Goal: Task Accomplishment & Management: Complete application form

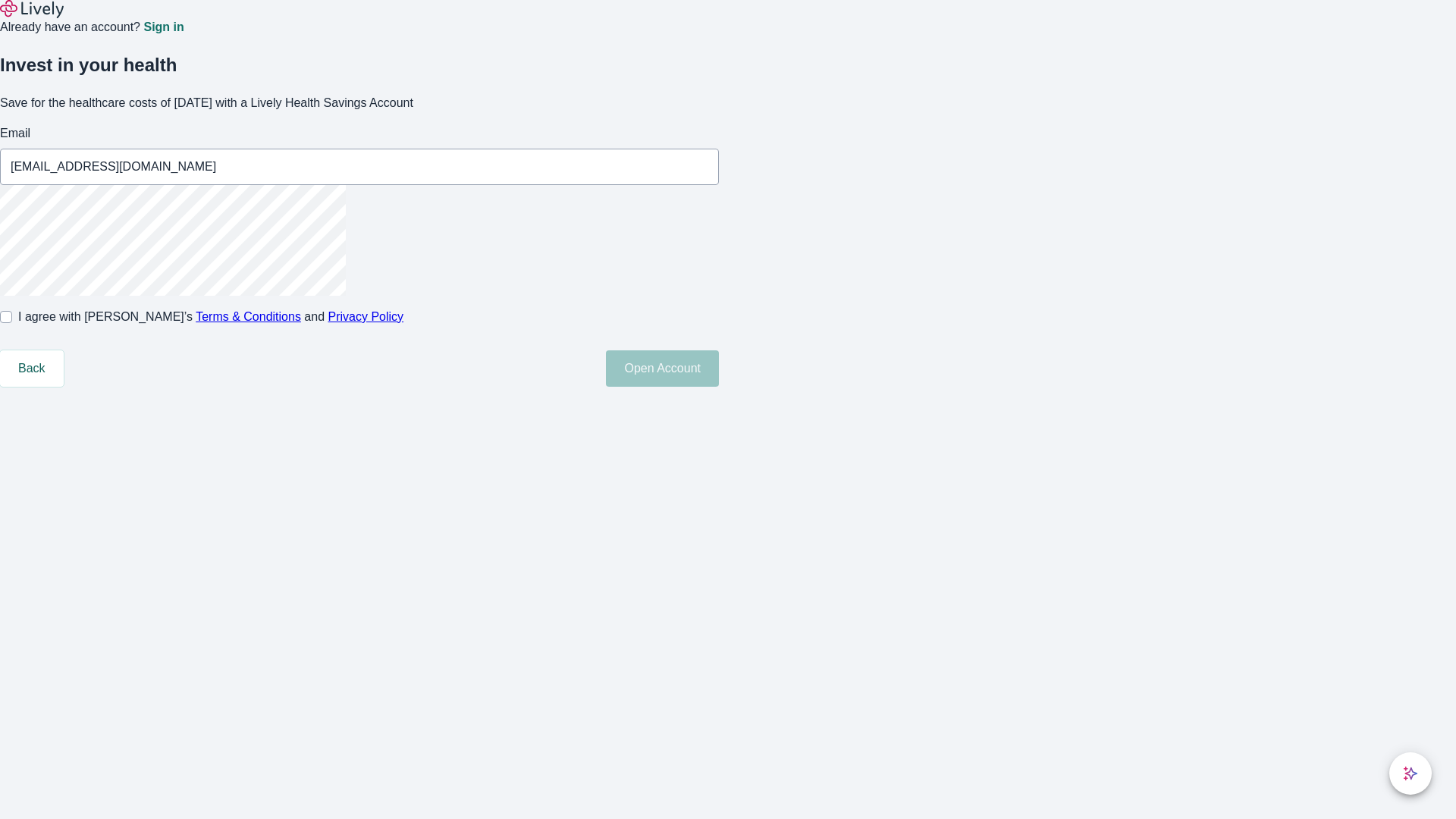
click at [12, 323] on input "I agree with Lively’s Terms & Conditions and Privacy Policy" at bounding box center [6, 317] width 12 height 12
checkbox input "true"
click at [719, 386] on button "Open Account" at bounding box center [662, 369] width 113 height 37
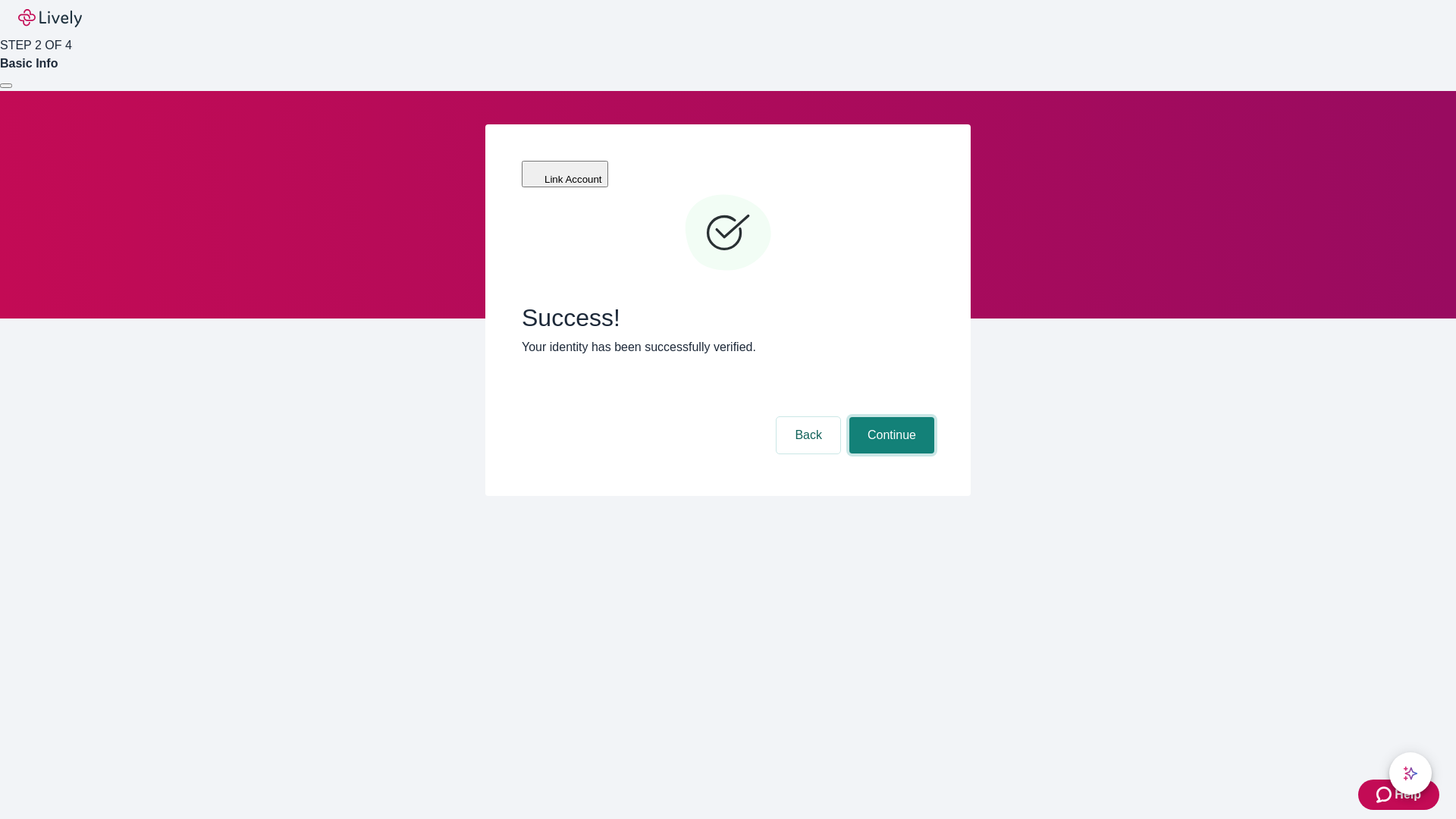
click at [889, 417] on button "Continue" at bounding box center [891, 435] width 85 height 37
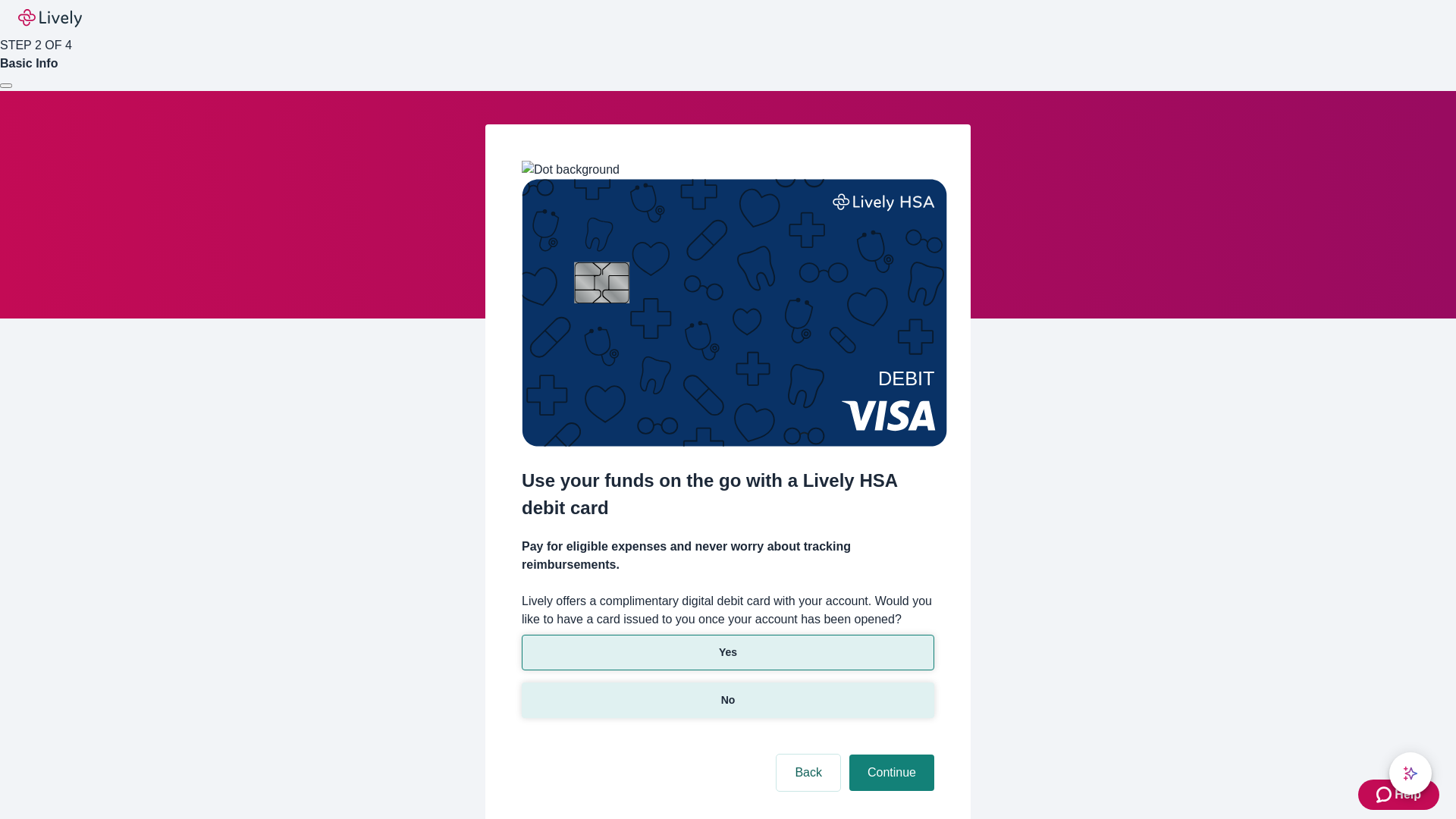
click at [728, 692] on p "No" at bounding box center [728, 700] width 14 height 16
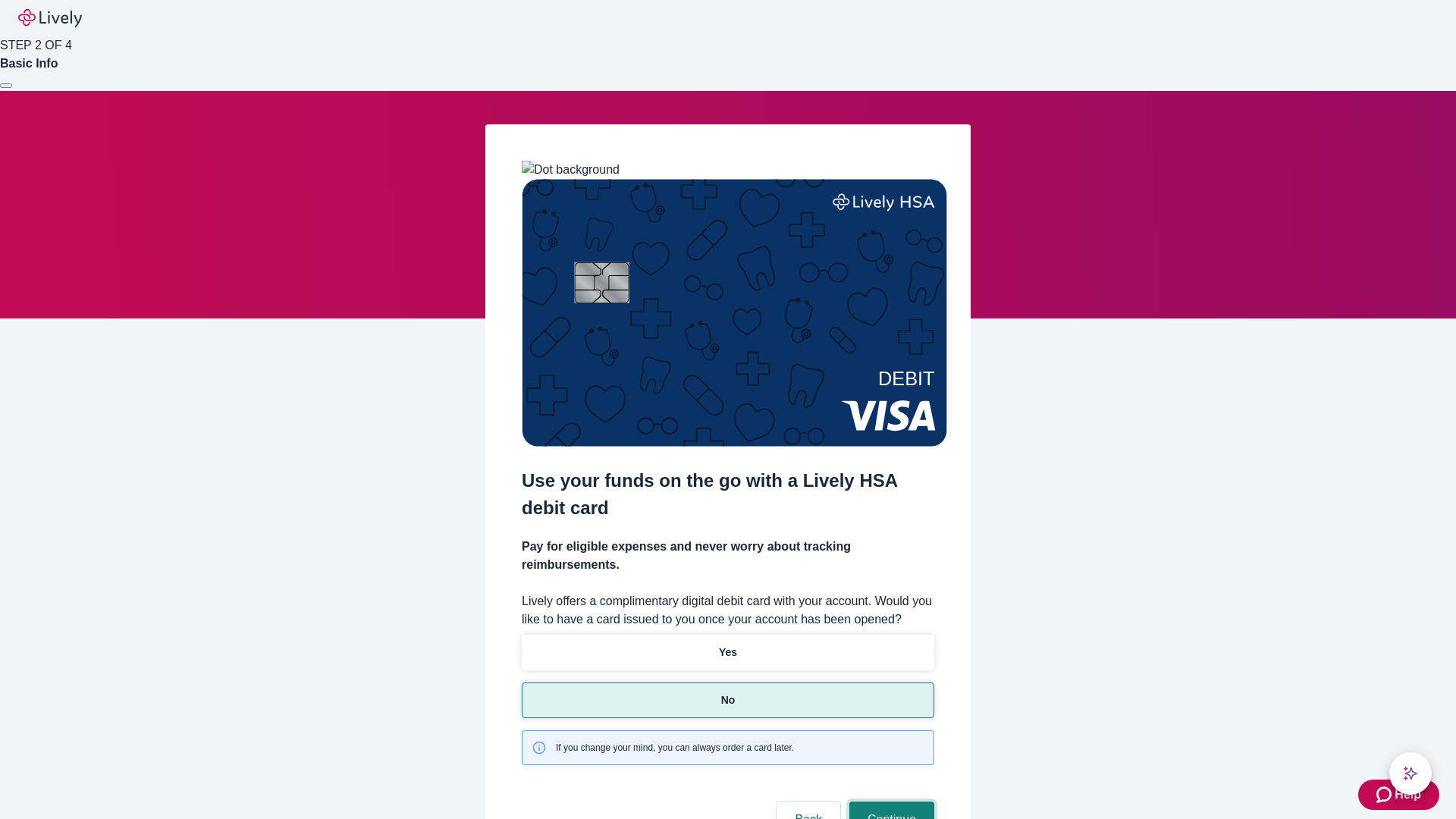
click at [889, 802] on button "Continue" at bounding box center [891, 820] width 85 height 37
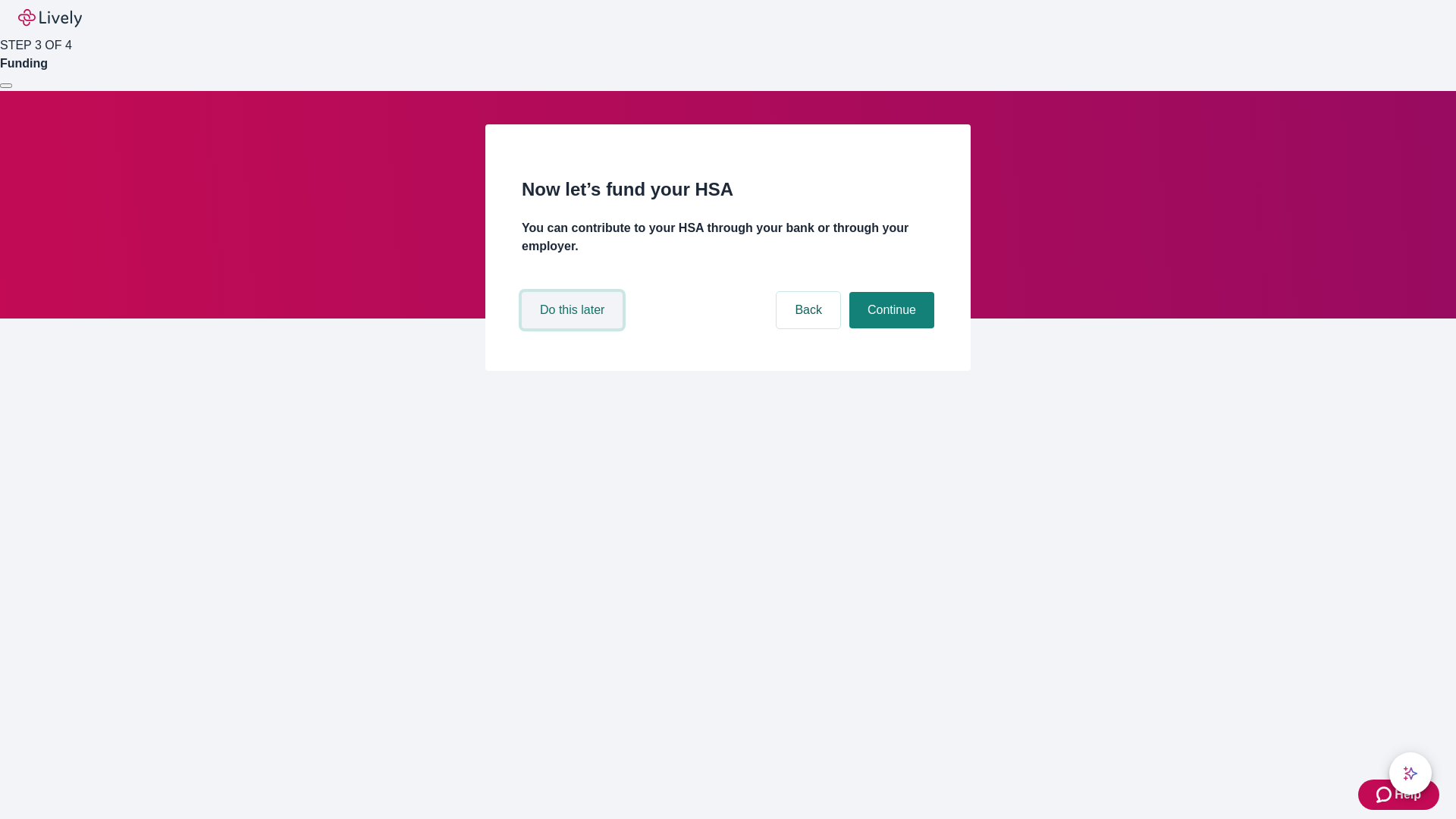
click at [575, 329] on button "Do this later" at bounding box center [572, 310] width 101 height 37
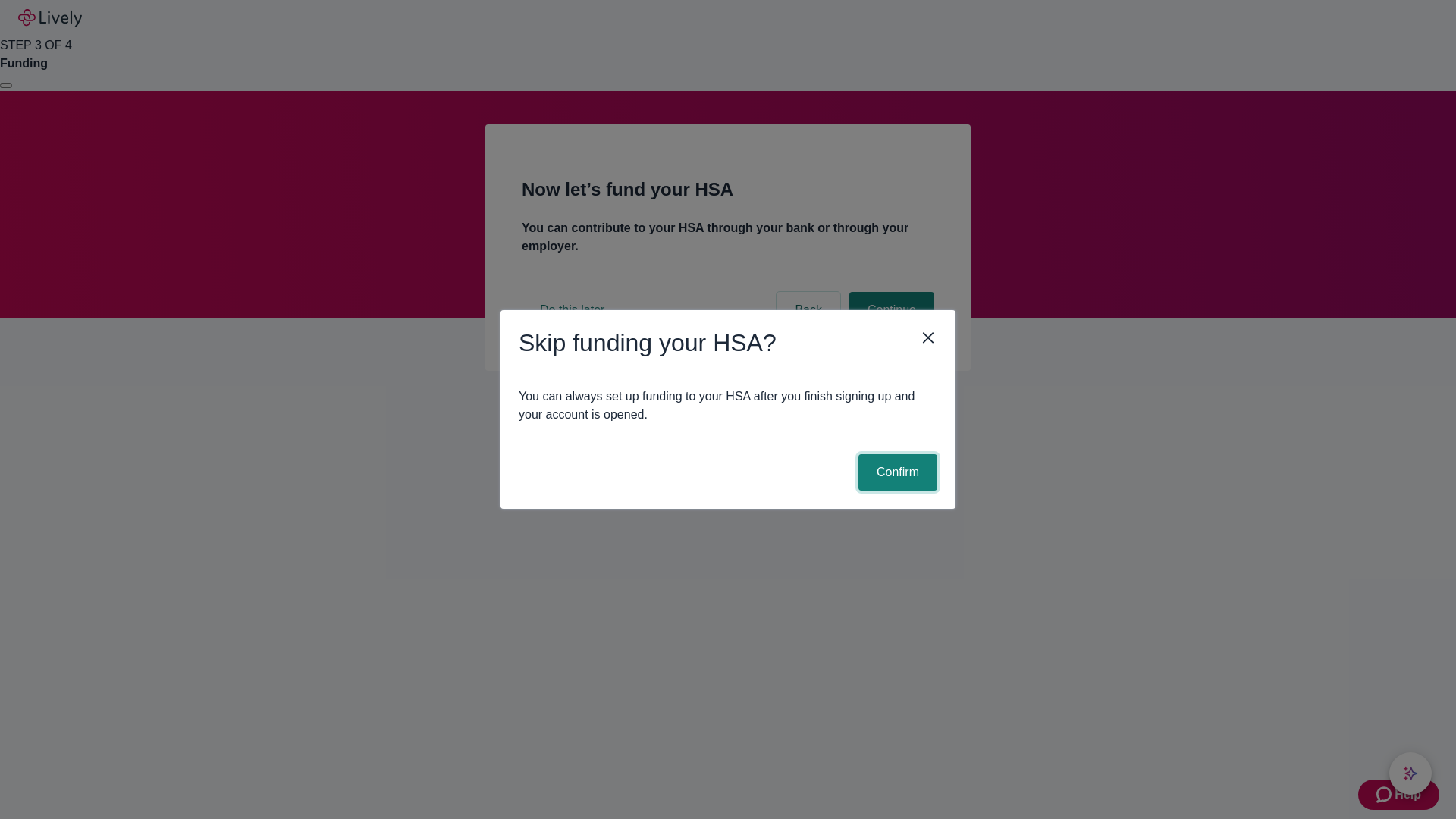
click at [895, 472] on button "Confirm" at bounding box center [898, 473] width 79 height 37
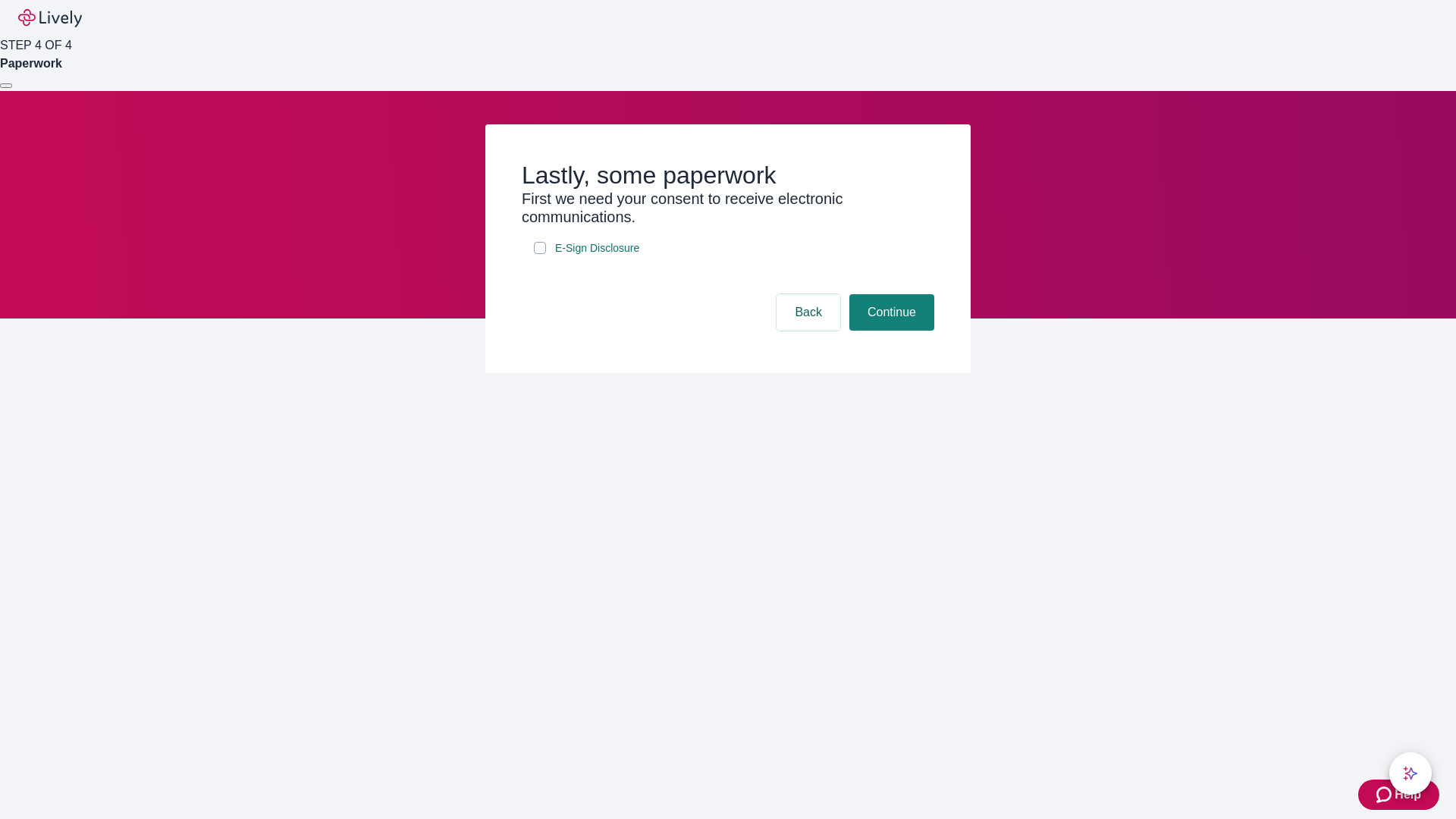
click at [540, 254] on input "E-Sign Disclosure" at bounding box center [540, 248] width 12 height 12
checkbox input "true"
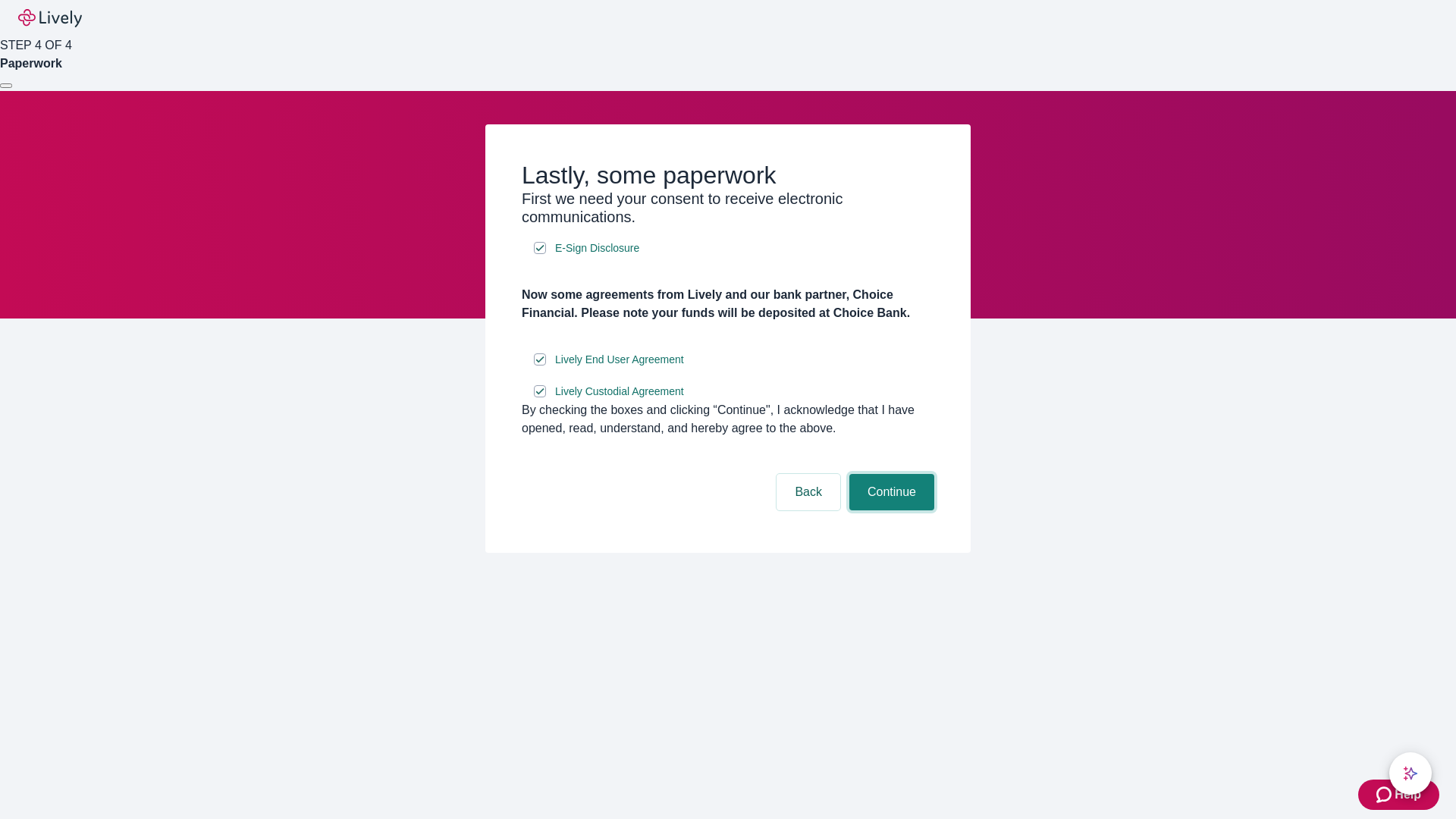
click at [889, 510] on button "Continue" at bounding box center [891, 492] width 85 height 37
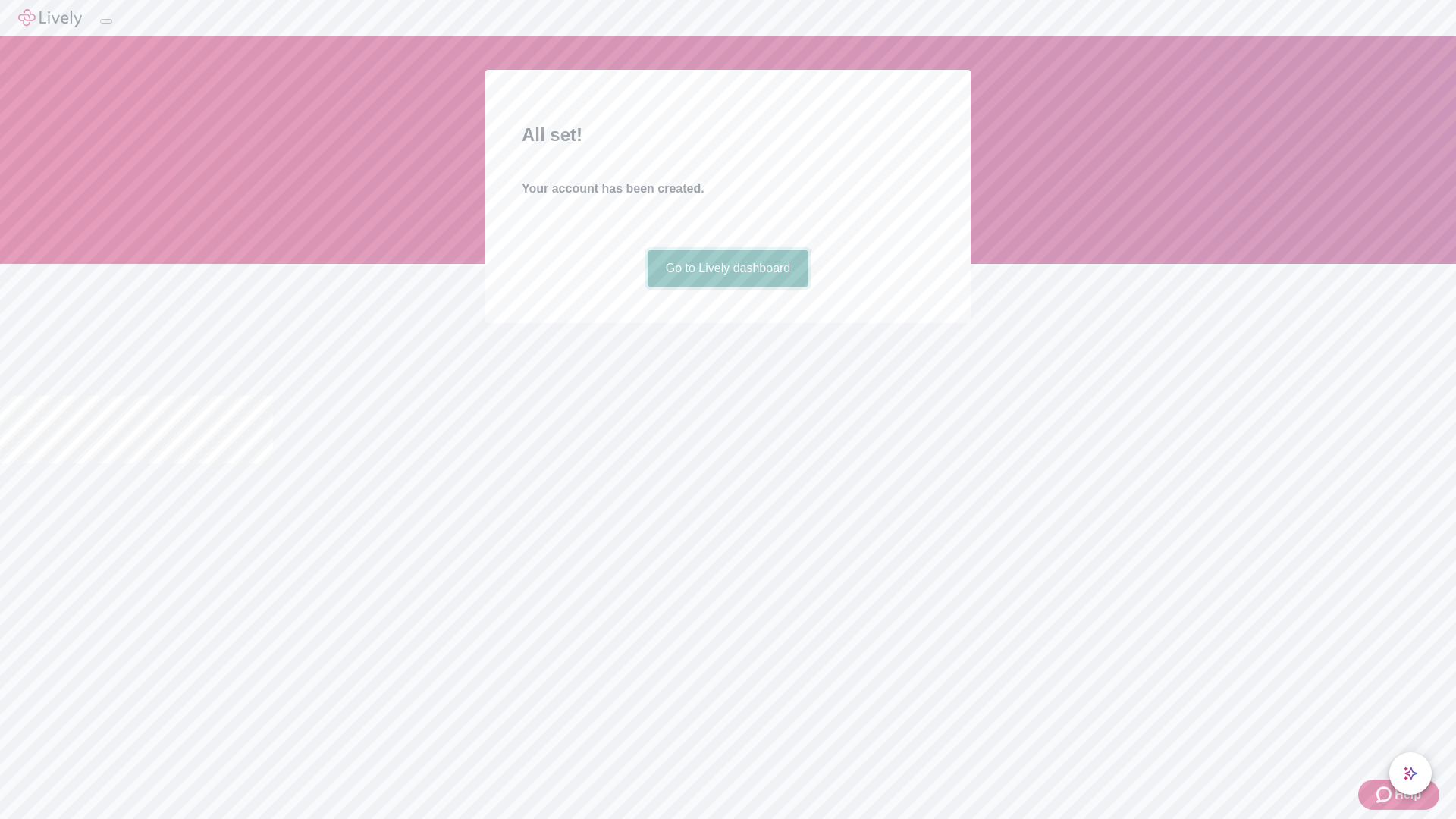
click at [728, 287] on link "Go to Lively dashboard" at bounding box center [728, 268] width 162 height 37
